Goal: Task Accomplishment & Management: Use online tool/utility

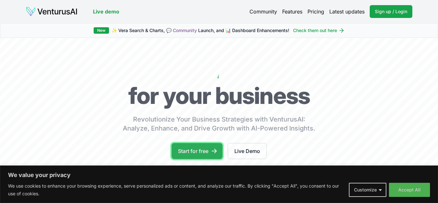
click at [195, 147] on link "Start for free" at bounding box center [196, 151] width 51 height 16
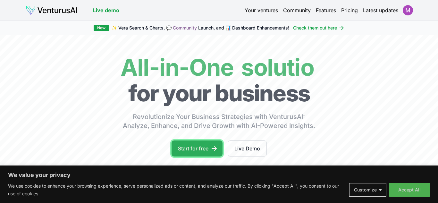
click at [196, 151] on link "Start for free" at bounding box center [196, 148] width 51 height 16
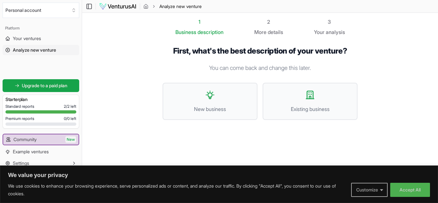
click at [367, 190] on button "Customize" at bounding box center [369, 190] width 37 height 14
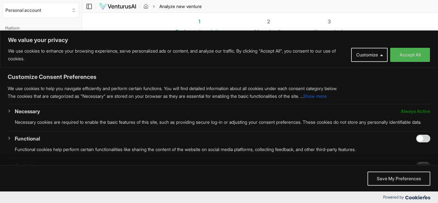
click at [327, 95] on button "Show more" at bounding box center [314, 96] width 23 height 8
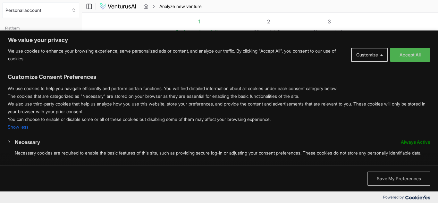
click at [391, 181] on button "Save My Preferences" at bounding box center [398, 178] width 63 height 14
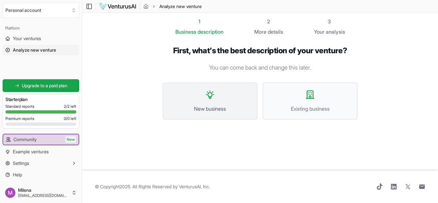
click at [205, 97] on icon at bounding box center [210, 94] width 10 height 10
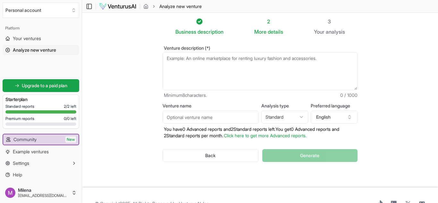
click at [198, 62] on textarea "Venture description (*)" at bounding box center [260, 71] width 195 height 38
click at [211, 69] on textarea "Venture description (*)" at bounding box center [260, 71] width 195 height 38
paste textarea "Crea un Business Plan completo y detallado para una marca de moda activista, cu…"
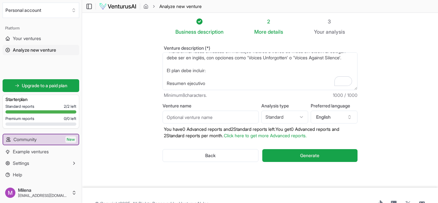
drag, startPoint x: 217, startPoint y: 76, endPoint x: 166, endPoint y: 73, distance: 51.0
click at [166, 73] on textarea "Crea un Business Plan completo y detallado para una marca de moda activista, cu…" at bounding box center [260, 71] width 195 height 38
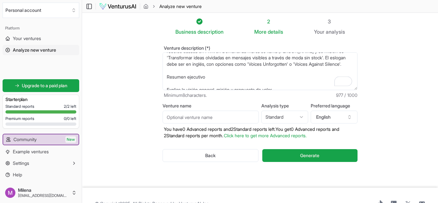
click at [232, 80] on textarea "Crea un Business Plan completo y detallado para una marca de moda activista, cu…" at bounding box center [260, 71] width 195 height 38
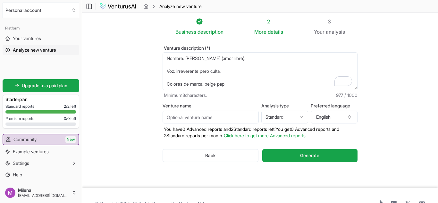
click at [233, 87] on textarea "Crea un Business Plan completo y detallado para una marca de moda activista, cu…" at bounding box center [260, 71] width 195 height 38
click at [166, 82] on textarea "Crea un Business Plan completo y detallado para una marca de moda activista, cu…" at bounding box center [260, 71] width 195 height 38
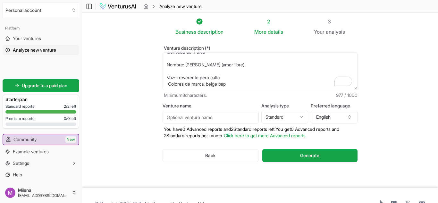
click at [166, 74] on textarea "Crea un Business Plan completo y detallado para una marca de moda activista, cu…" at bounding box center [260, 71] width 195 height 38
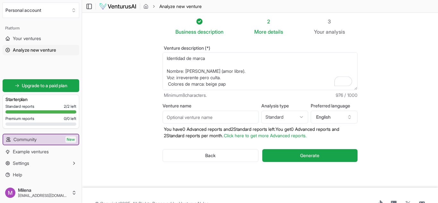
click at [169, 65] on textarea "Crea un Business Plan completo y detallado para una marca de moda activista, cu…" at bounding box center [260, 71] width 195 height 38
click at [171, 58] on textarea "Crea un Business Plan completo y detallado para una marca de moda activista, cu…" at bounding box center [260, 71] width 195 height 38
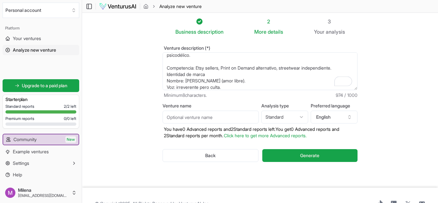
click at [183, 65] on textarea "Crea un Business Plan completo y detallado para una marca de moda activista, cu…" at bounding box center [260, 71] width 195 height 38
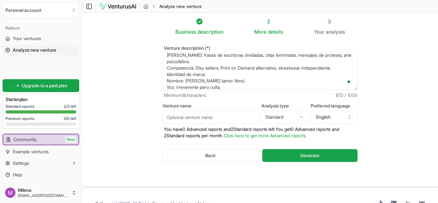
click at [174, 57] on textarea "Crea un Business Plan completo y detallado para una marca de moda activista, cu…" at bounding box center [260, 71] width 195 height 38
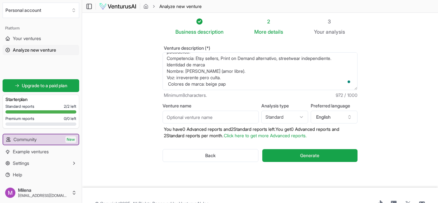
click at [236, 82] on textarea "Crea un Business Plan completo y detallado para una marca de moda activista, cu…" at bounding box center [260, 71] width 195 height 38
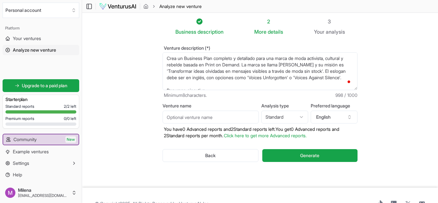
type textarea "Crea un Business Plan completo y detallado para una marca de moda activista, cu…"
click at [207, 121] on input "Venture name" at bounding box center [211, 117] width 96 height 13
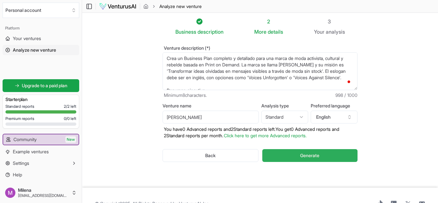
type input "[PERSON_NAME]"
click at [321, 156] on button "Generate" at bounding box center [309, 155] width 95 height 13
